Goal: Communication & Community: Share content

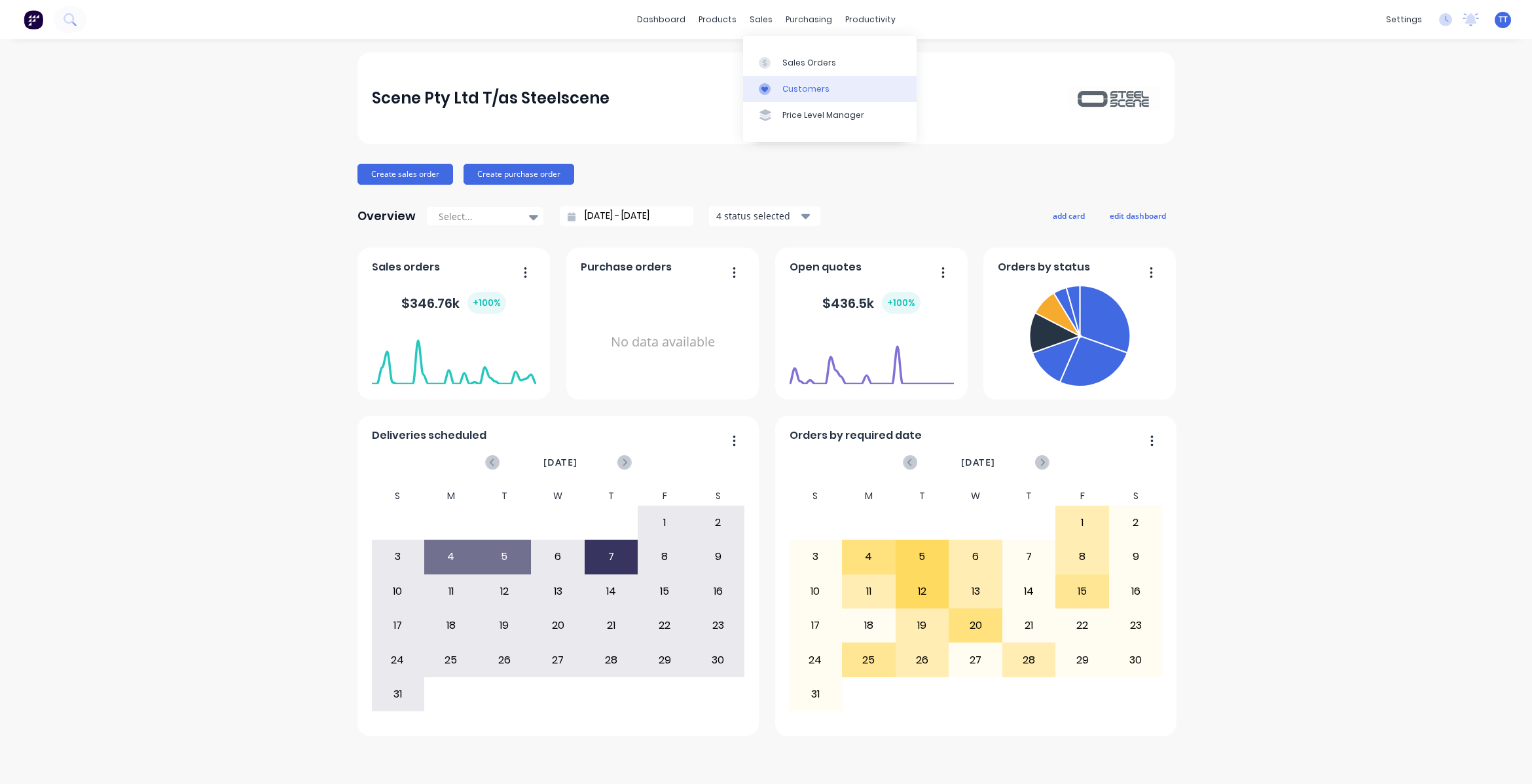
click at [804, 83] on div "Customers" at bounding box center [806, 88] width 47 height 12
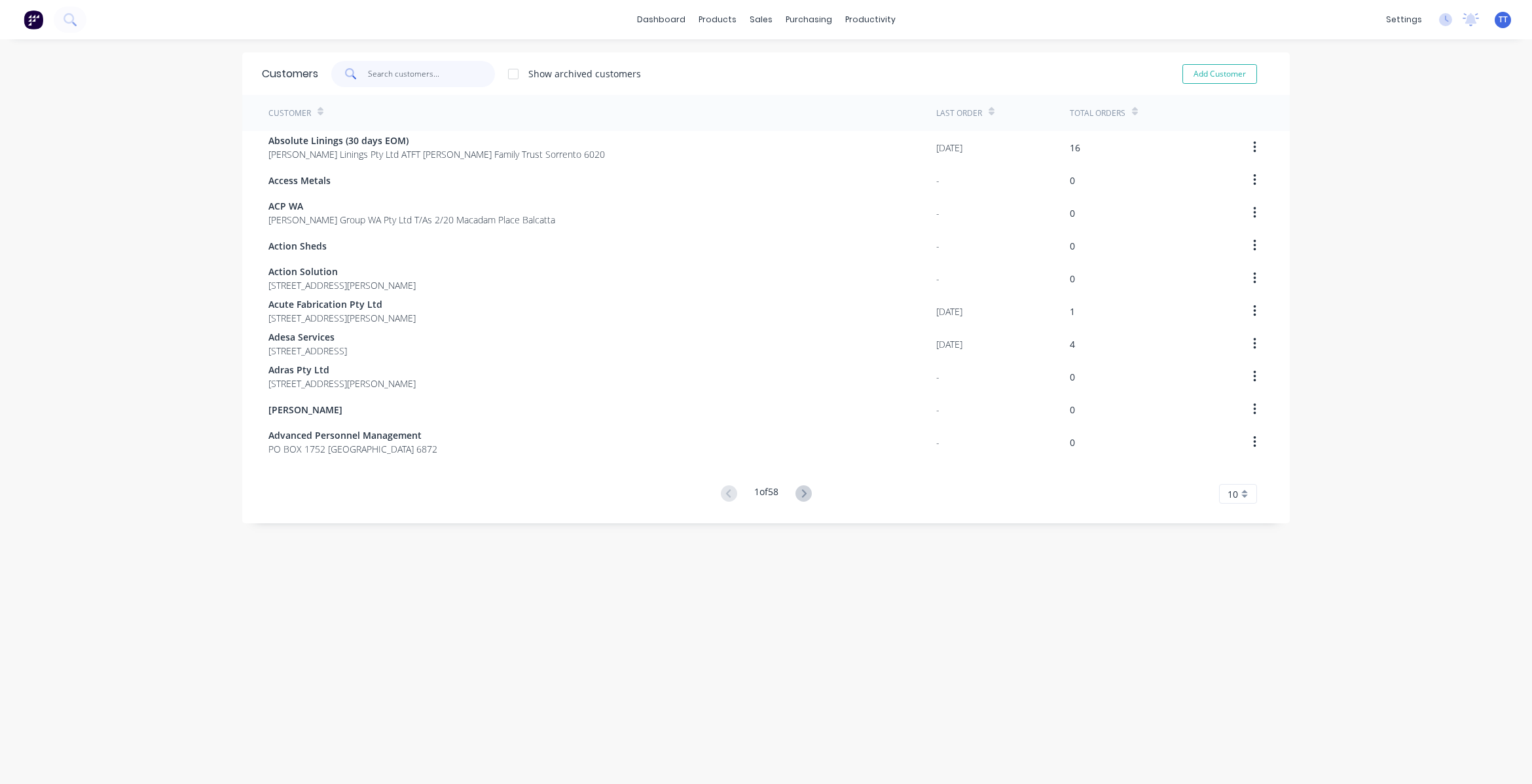
click at [390, 70] on input "text" at bounding box center [431, 74] width 127 height 26
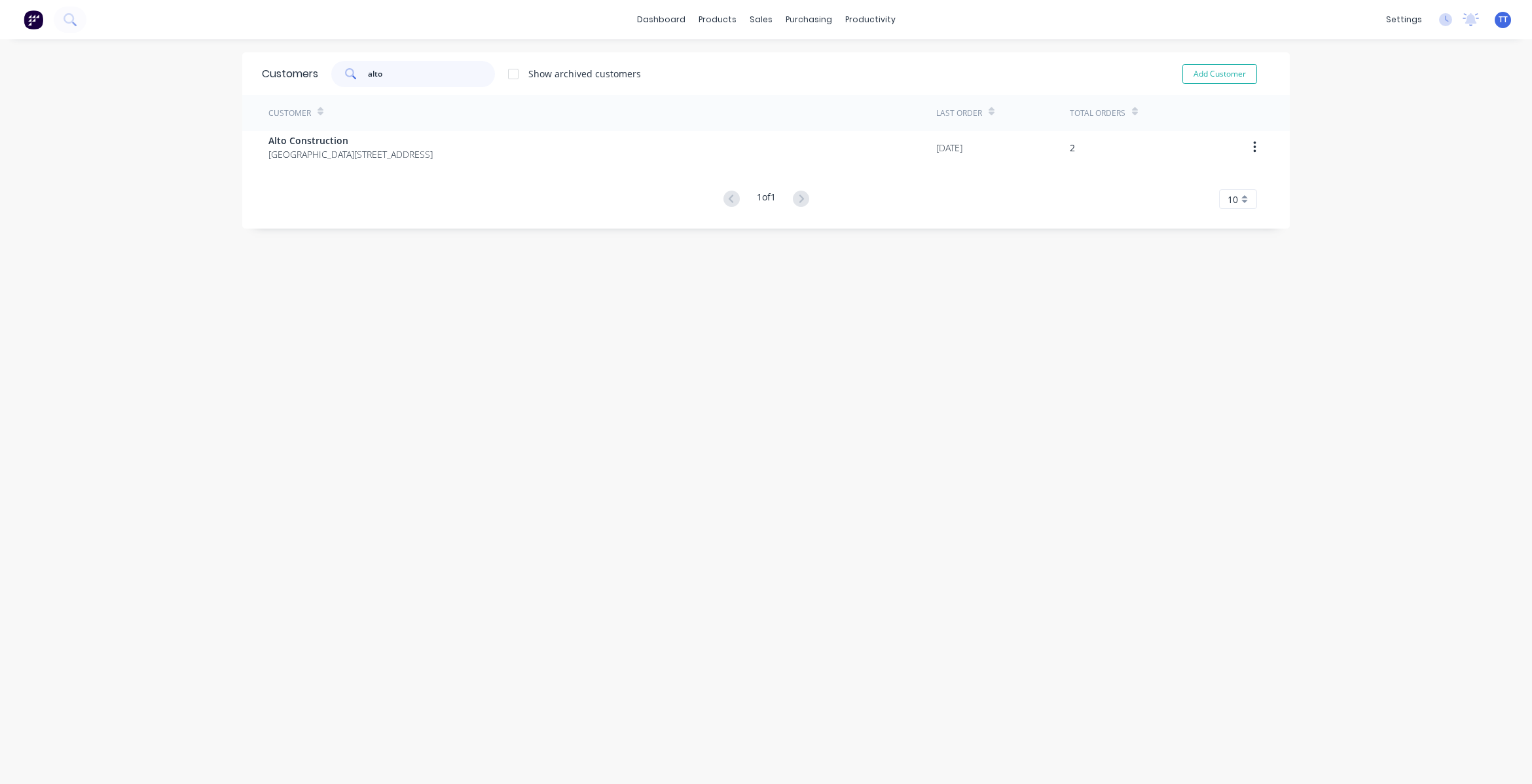
type input "alto"
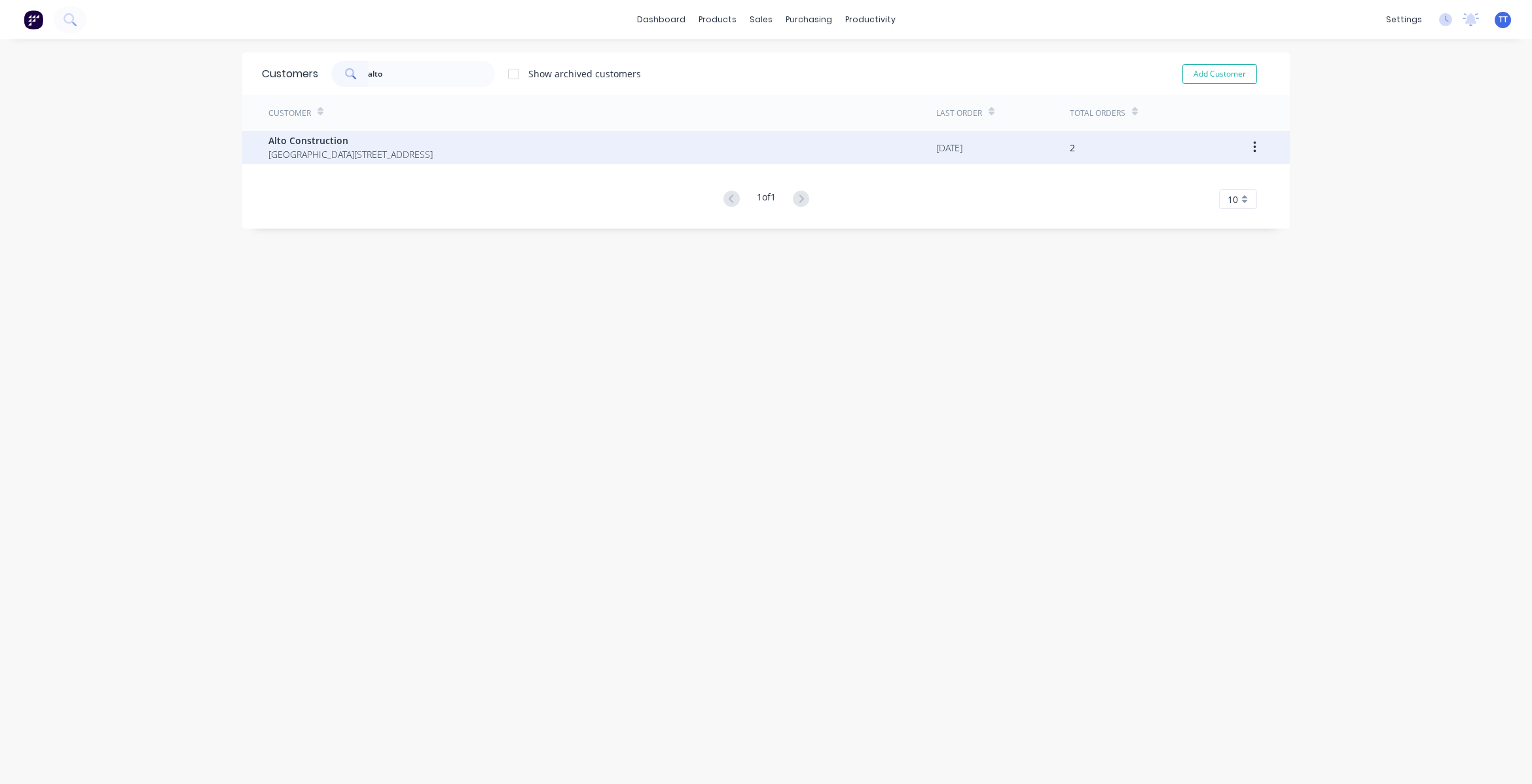
click at [327, 142] on span "Alto Construction" at bounding box center [351, 140] width 164 height 14
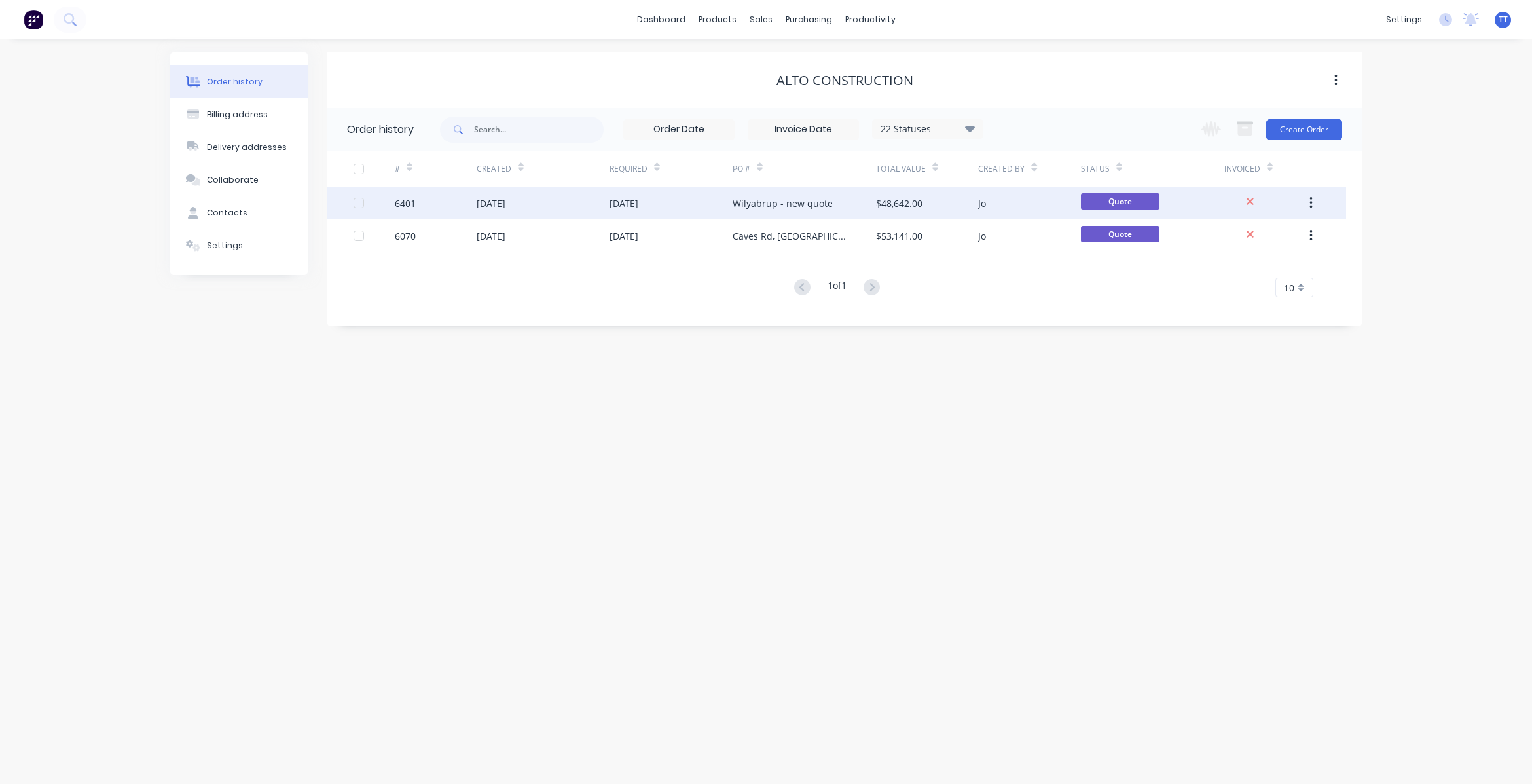
click at [678, 201] on div "[DATE]" at bounding box center [671, 203] width 123 height 33
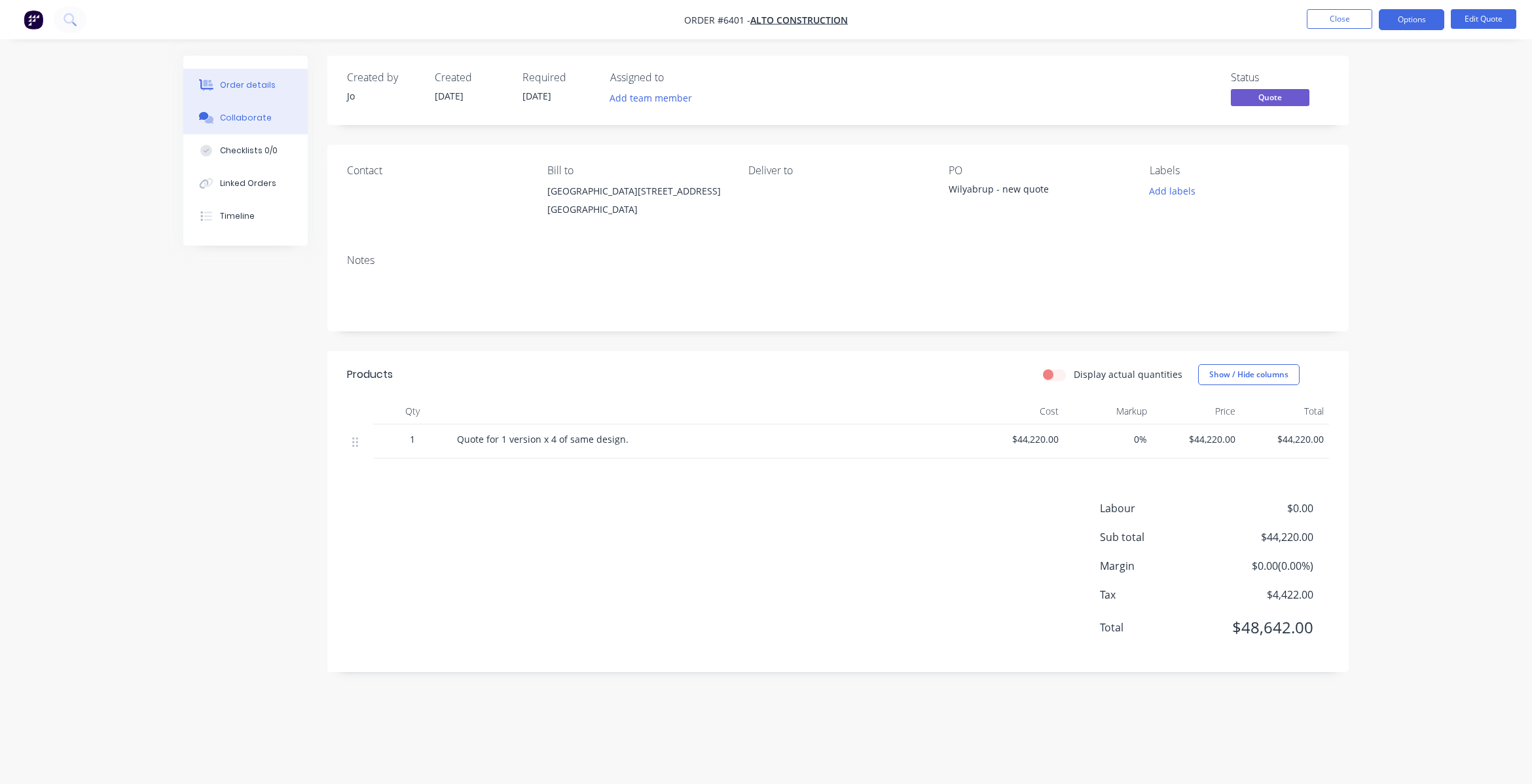
click at [257, 114] on div "Collaborate" at bounding box center [246, 118] width 52 height 12
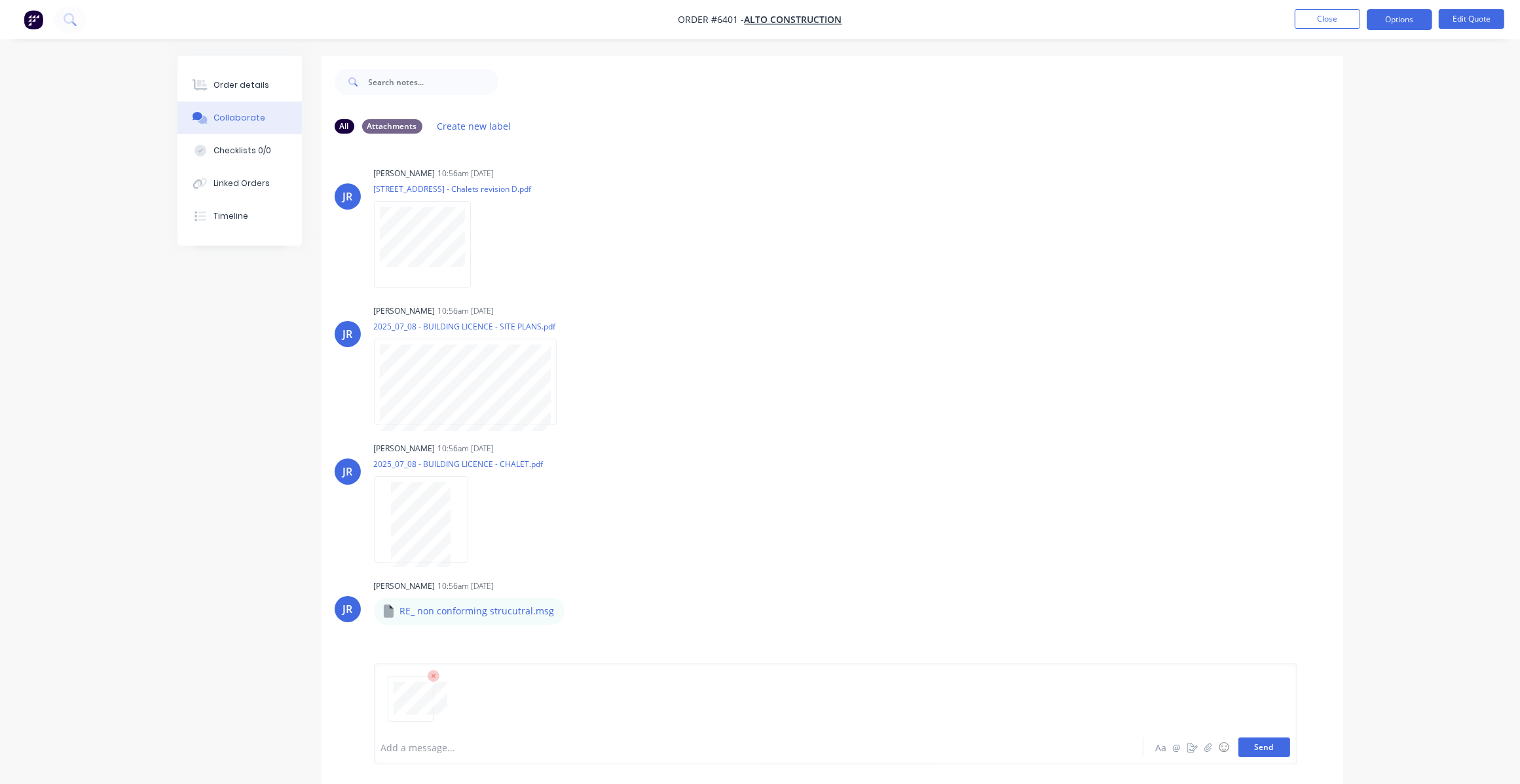
click at [1264, 750] on button "Send" at bounding box center [1264, 747] width 52 height 20
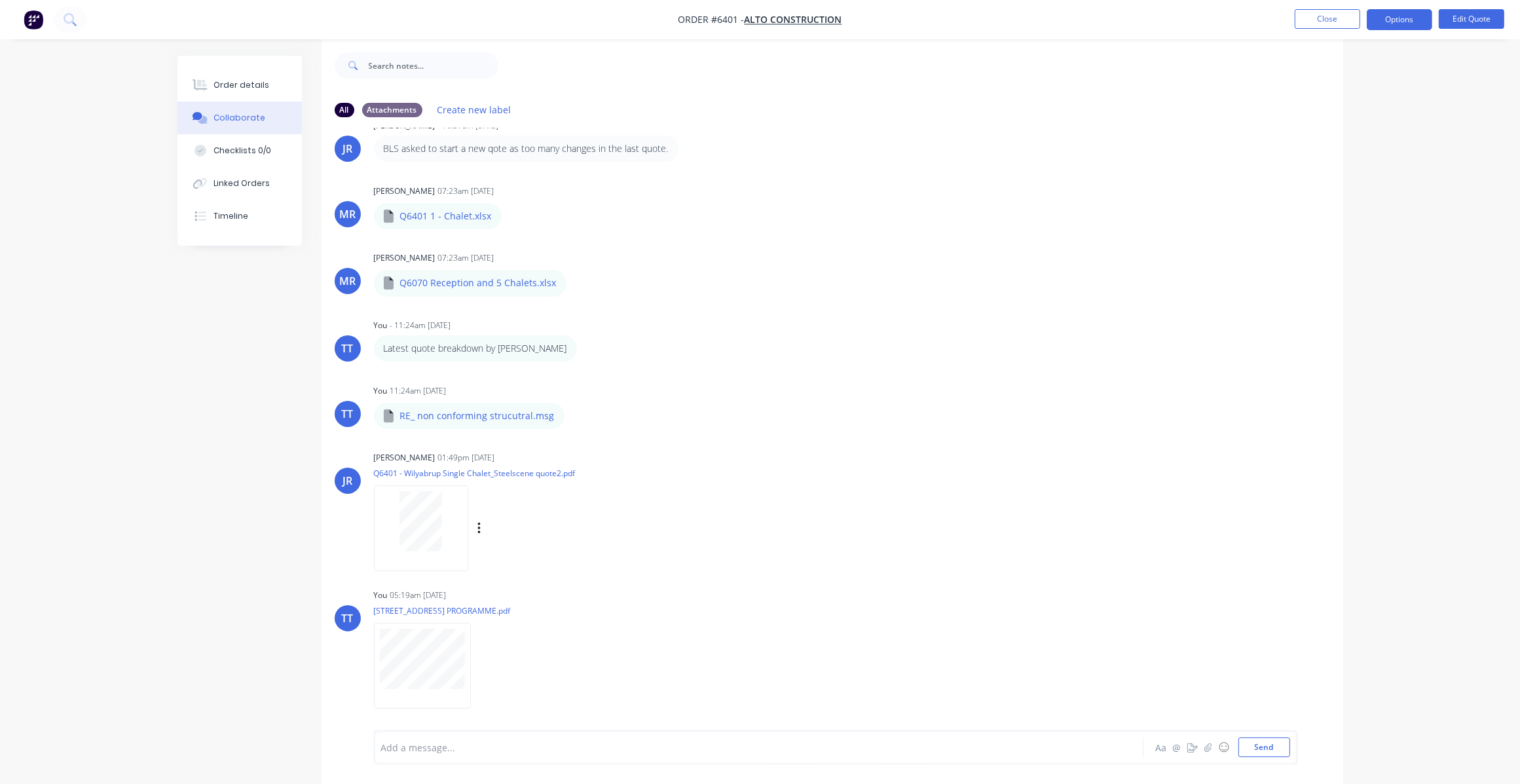
scroll to position [21, 0]
click at [1268, 744] on button "Send" at bounding box center [1264, 747] width 52 height 20
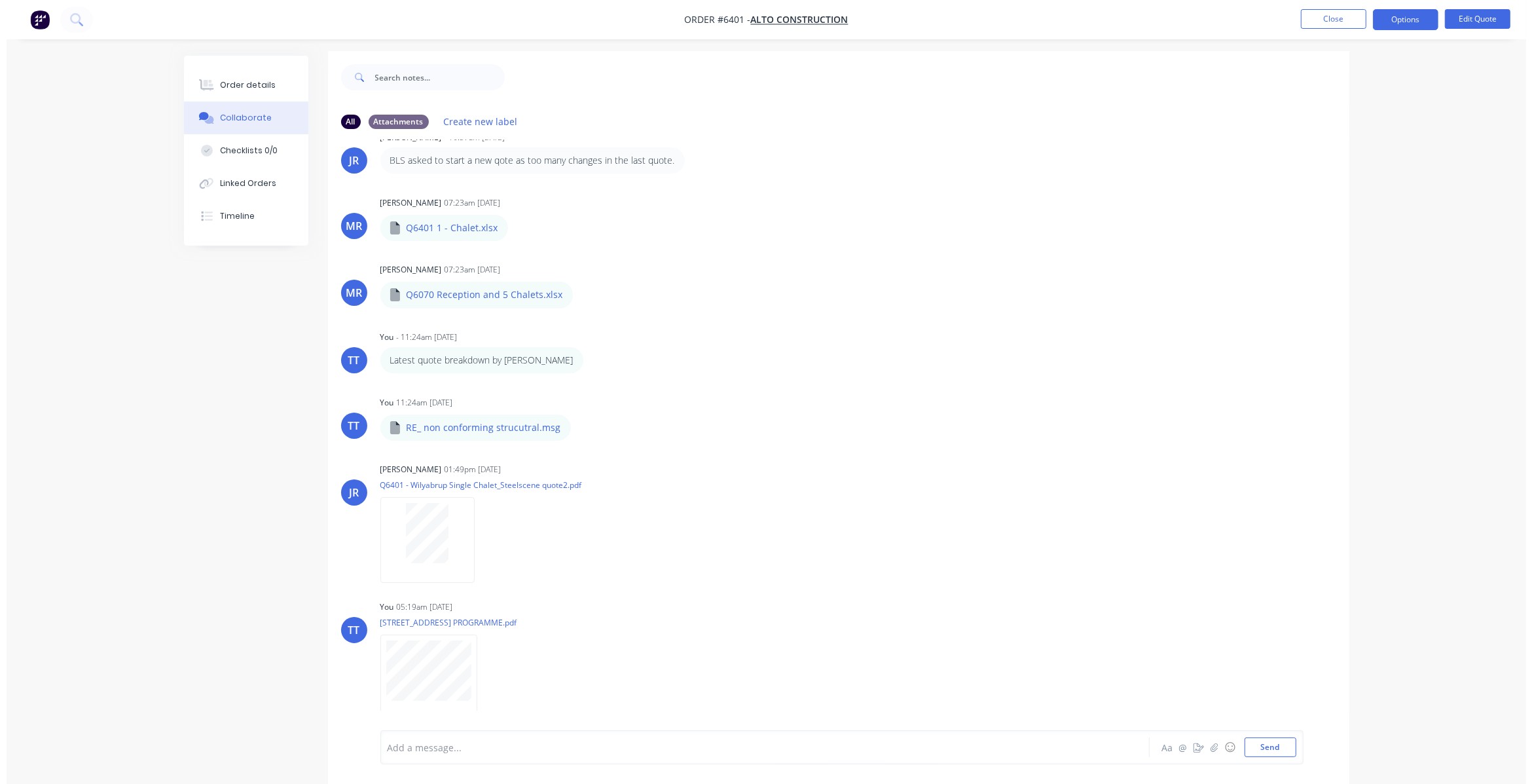
scroll to position [0, 0]
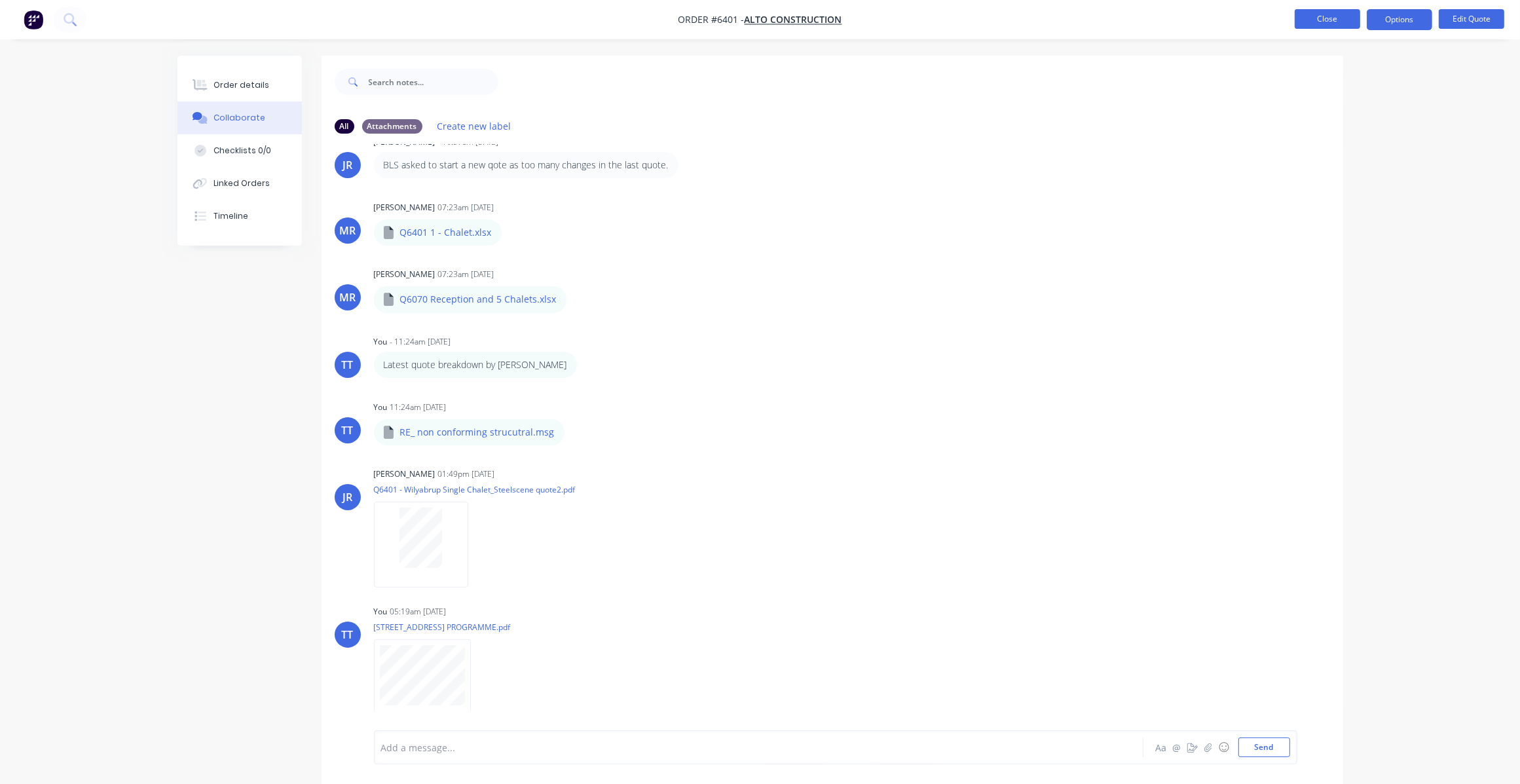
click at [1325, 14] on button "Close" at bounding box center [1328, 18] width 66 height 20
